Goal: Information Seeking & Learning: Learn about a topic

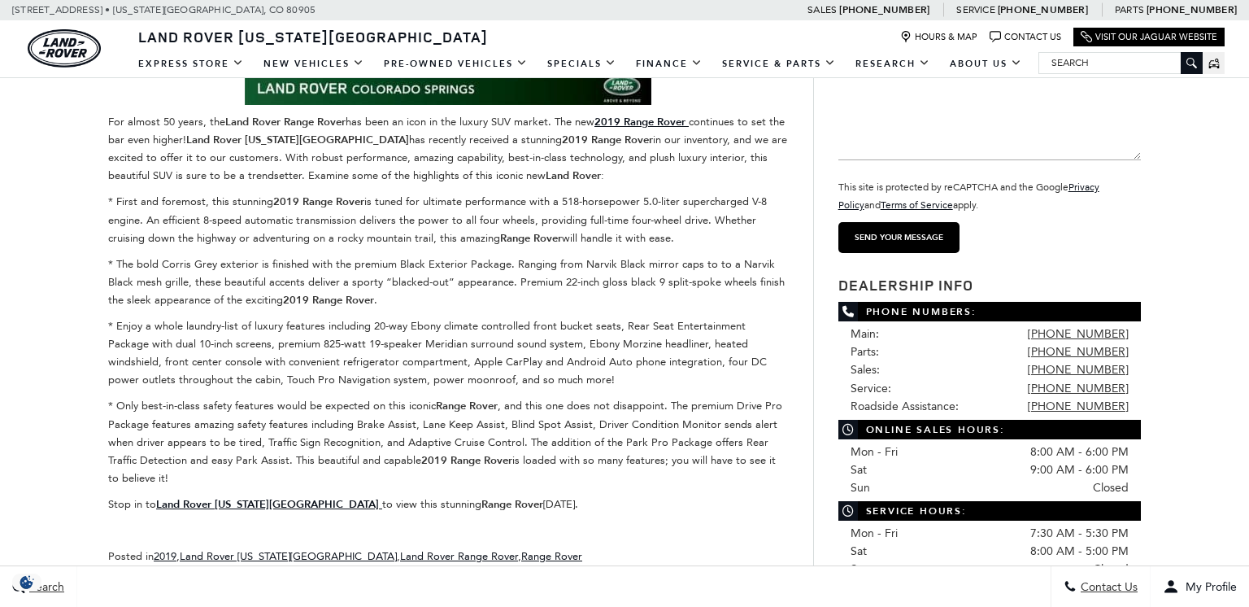
scroll to position [8, 0]
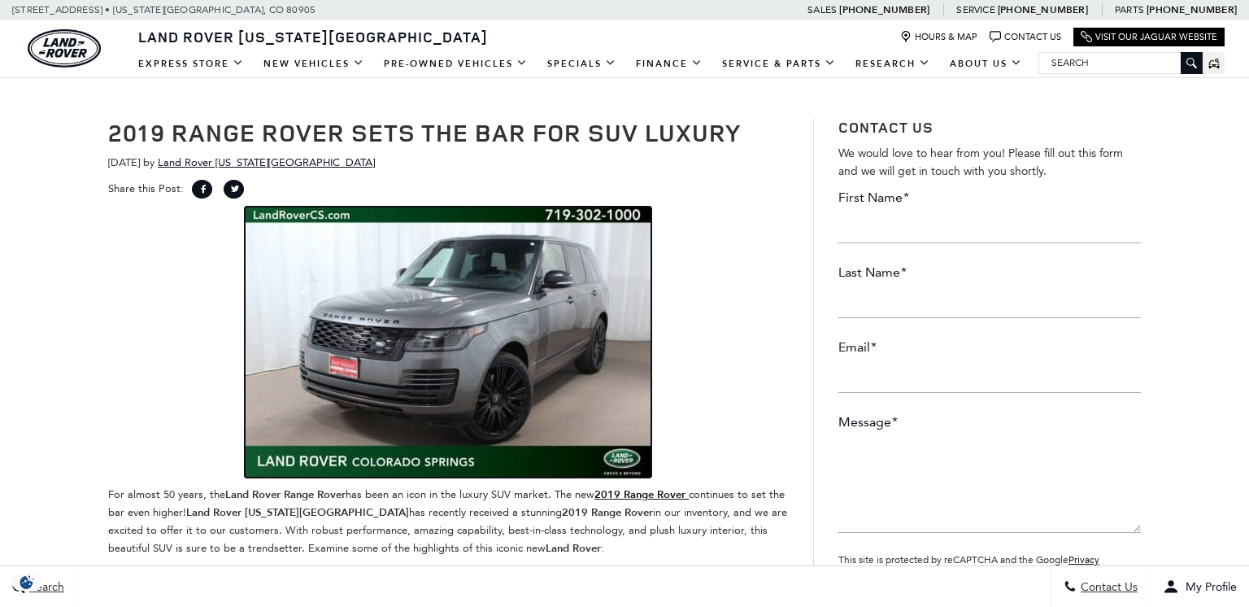
click at [465, 342] on img at bounding box center [448, 342] width 407 height 271
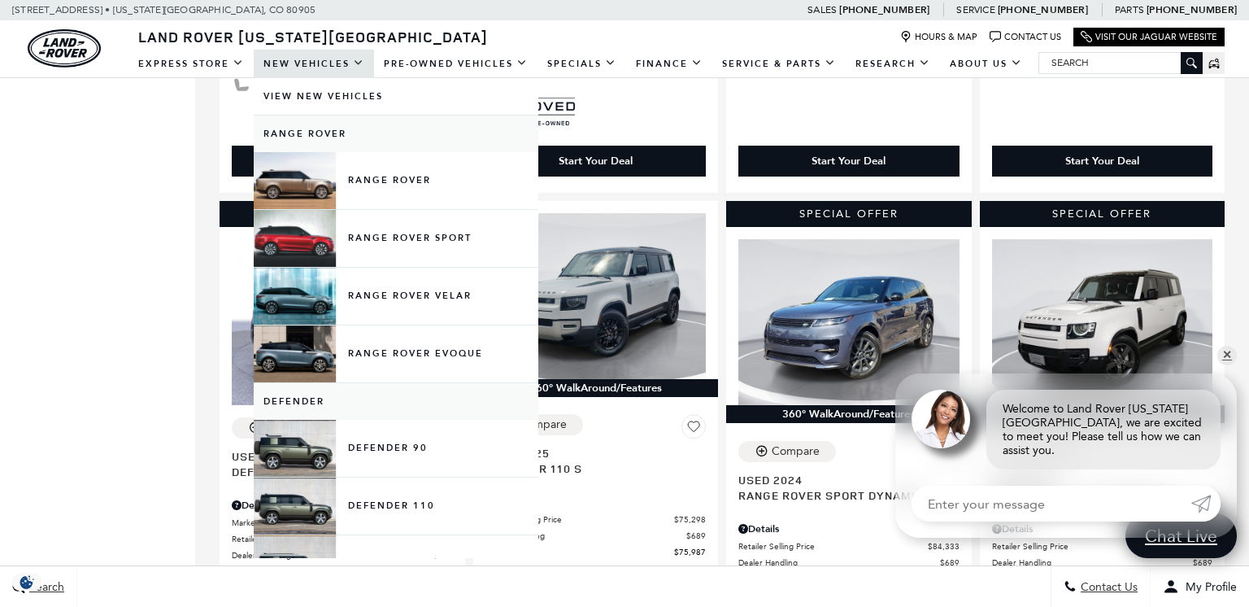
scroll to position [1926, 0]
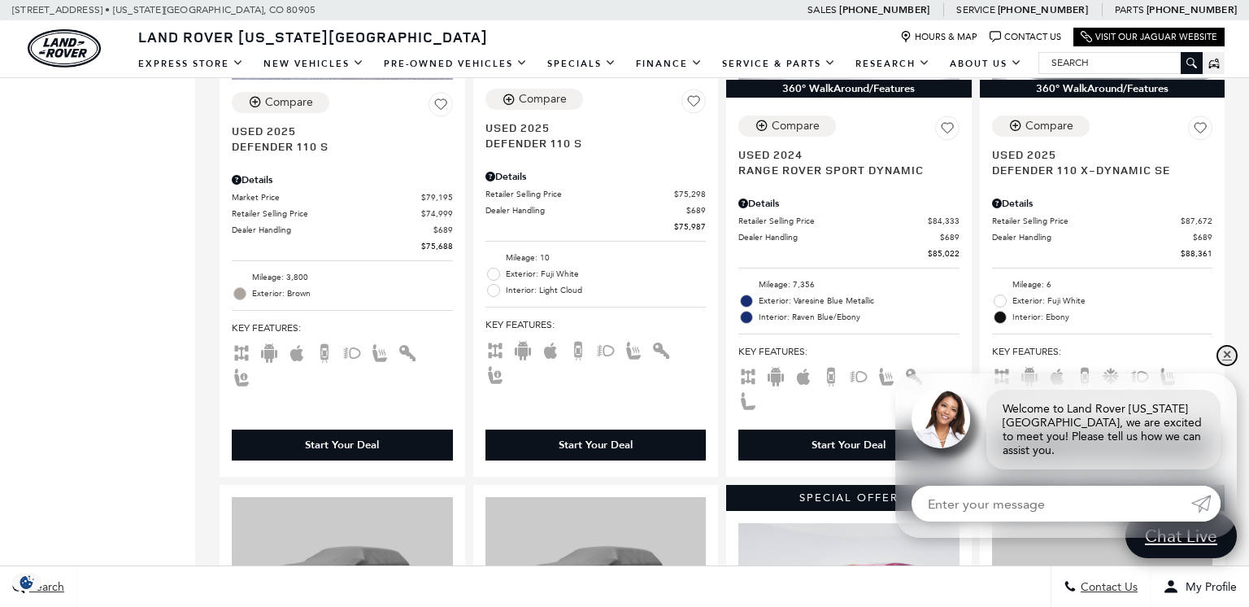
click at [1227, 365] on link "✕" at bounding box center [1228, 356] width 20 height 20
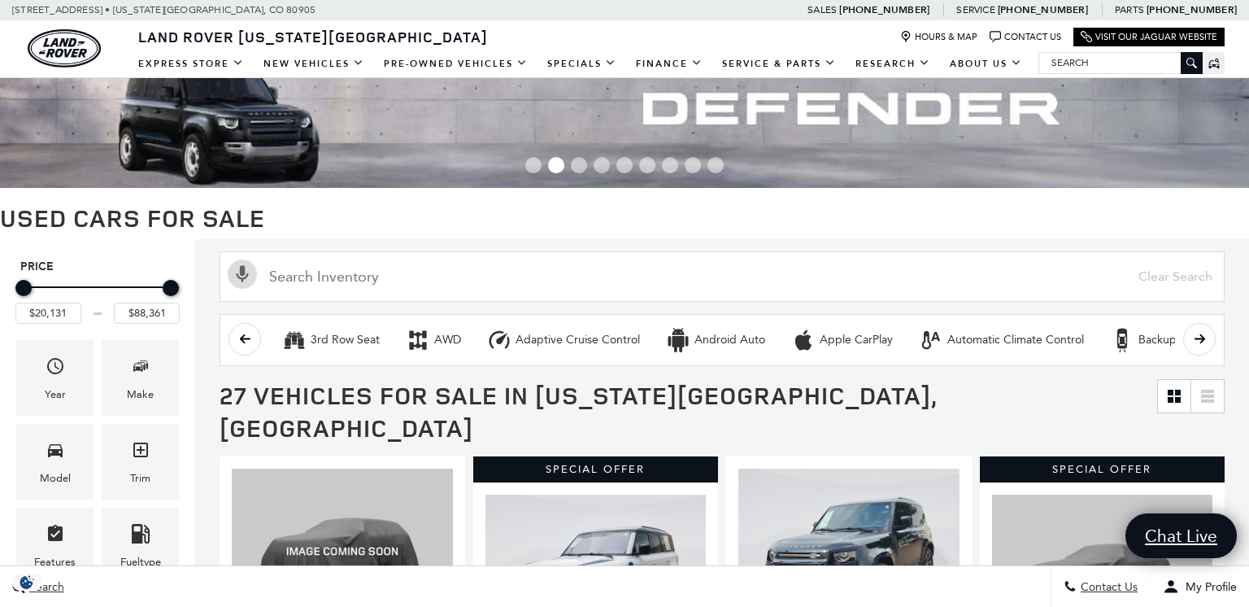
scroll to position [0, 0]
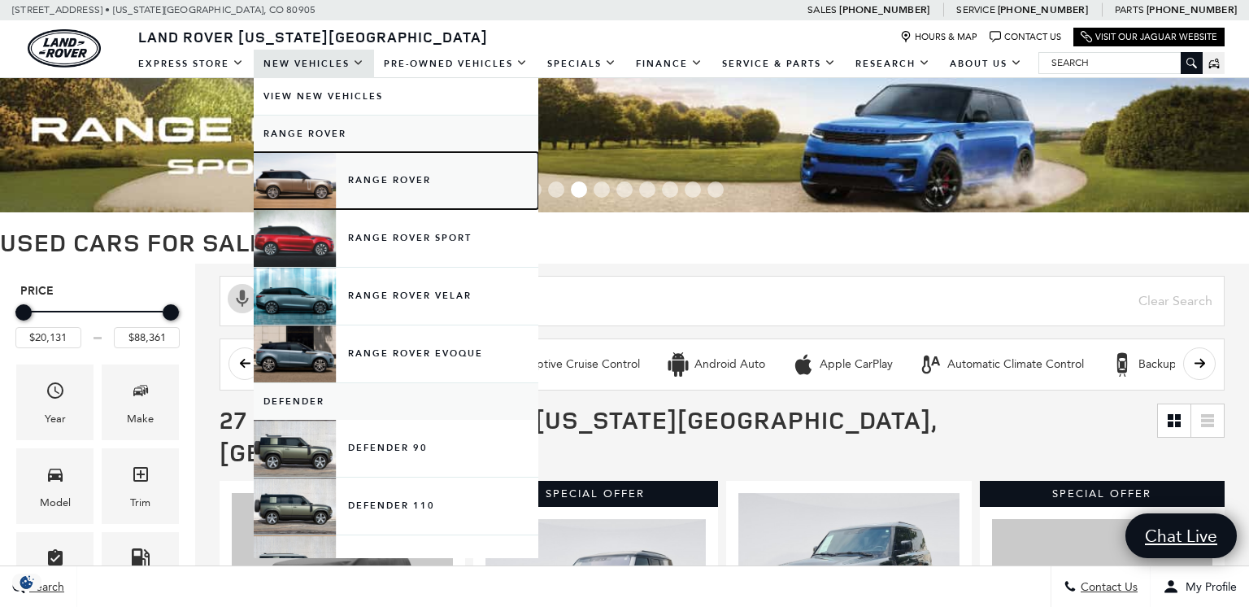
click at [287, 178] on link "Range Rover" at bounding box center [396, 180] width 285 height 57
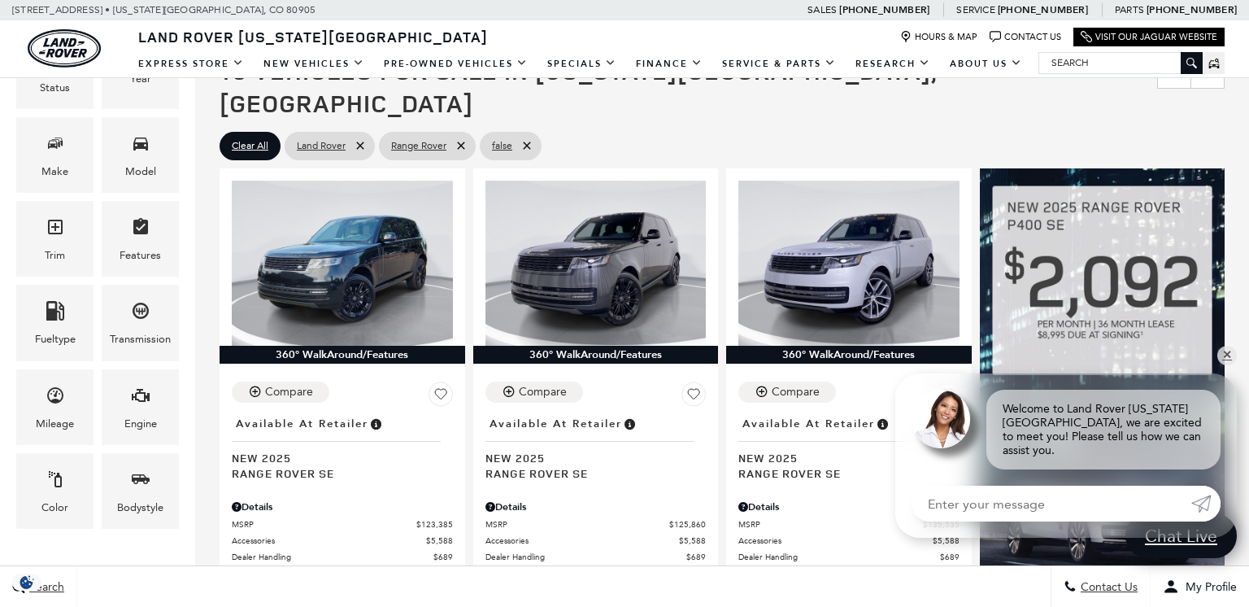
scroll to position [361, 0]
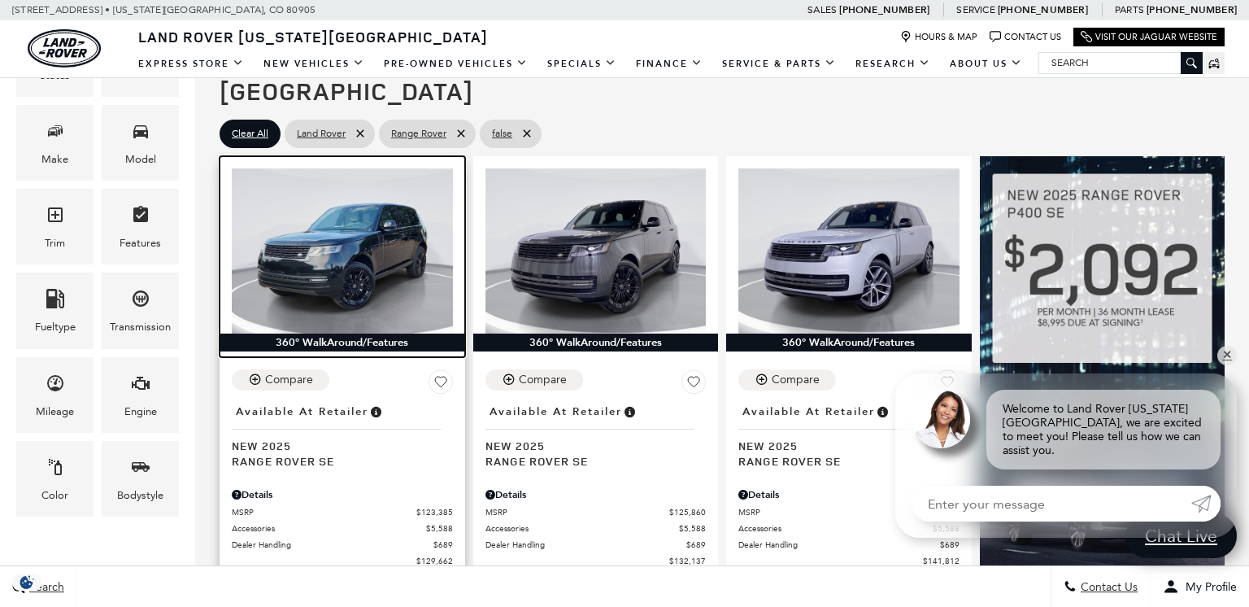
click at [377, 168] on img at bounding box center [342, 251] width 221 height 166
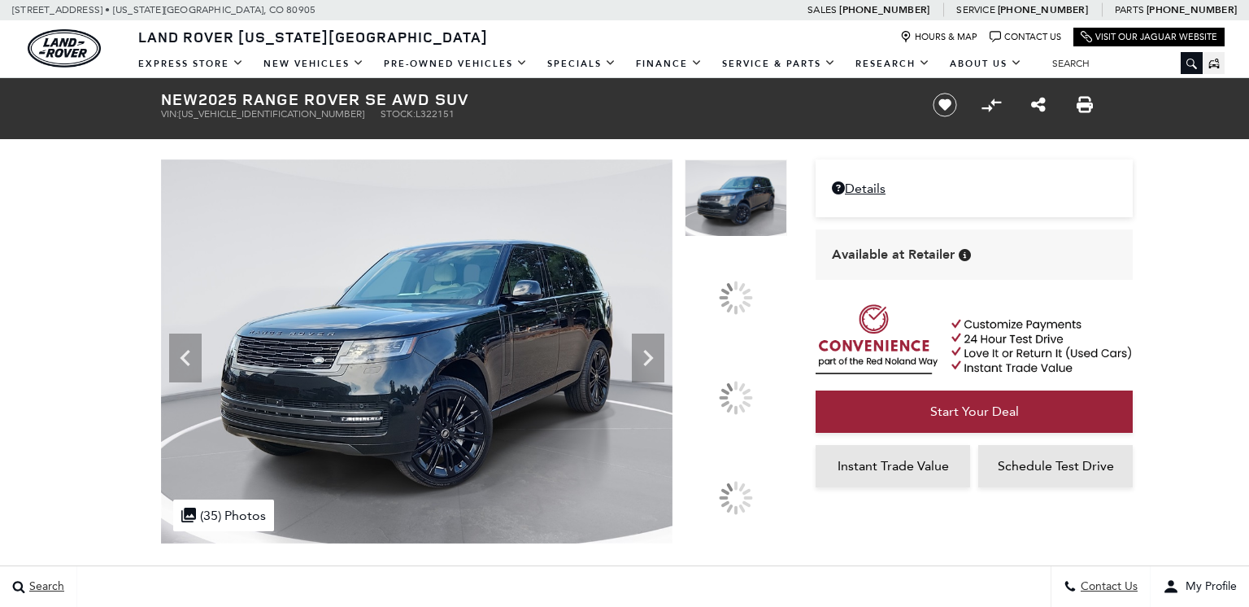
click at [665, 374] on icon at bounding box center [648, 358] width 33 height 33
